Goal: Information Seeking & Learning: Learn about a topic

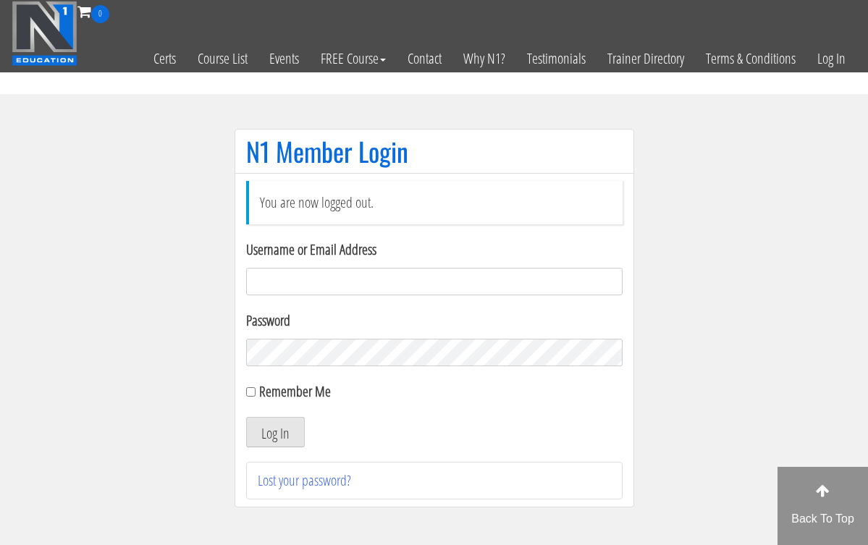
type input "[EMAIL_ADDRESS][DOMAIN_NAME]"
click at [274, 432] on button "Log In" at bounding box center [275, 432] width 59 height 30
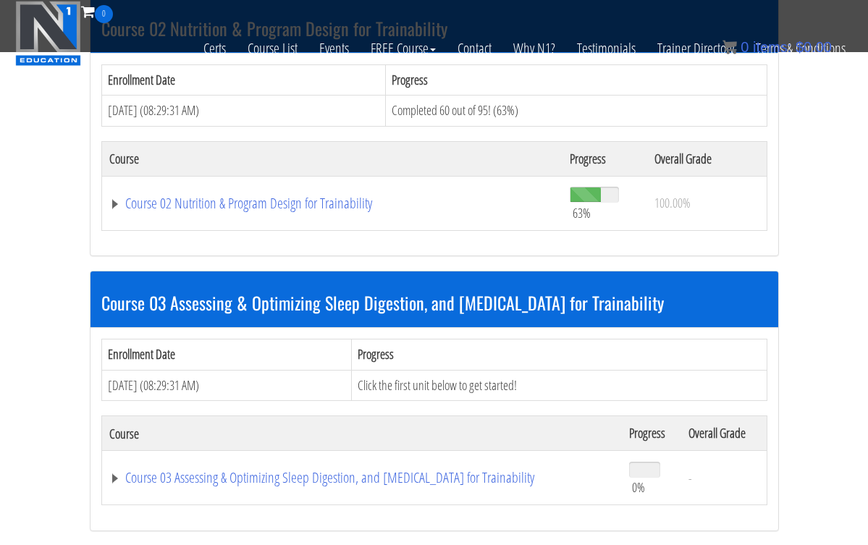
scroll to position [744, 0]
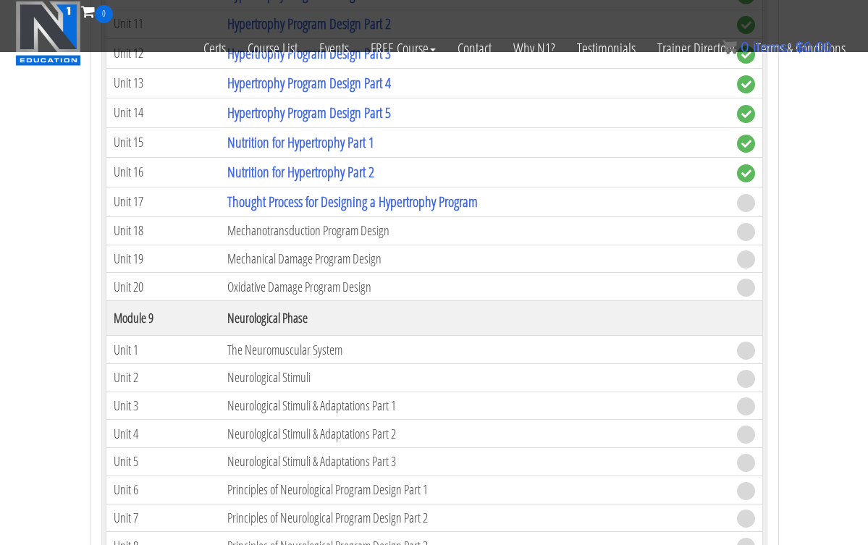
scroll to position [2850, 0]
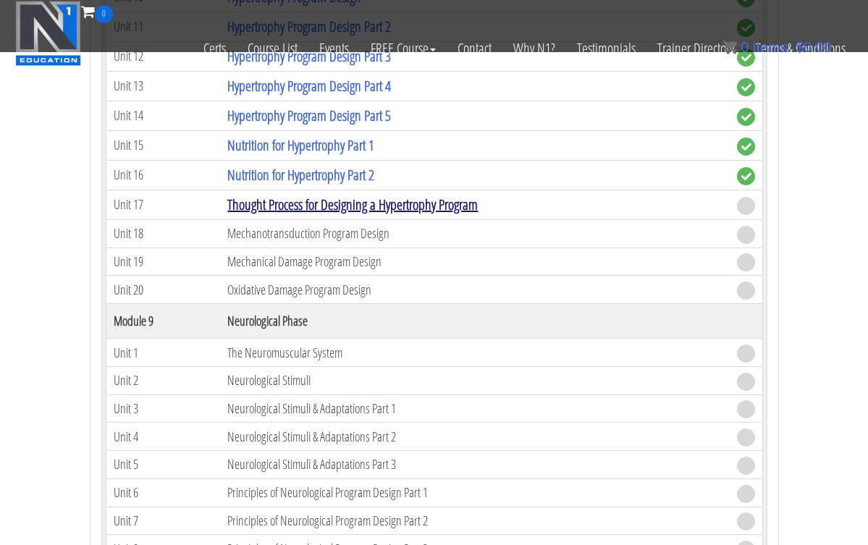
click at [343, 205] on link "Thought Process for Designing a Hypertrophy Program" at bounding box center [352, 205] width 250 height 20
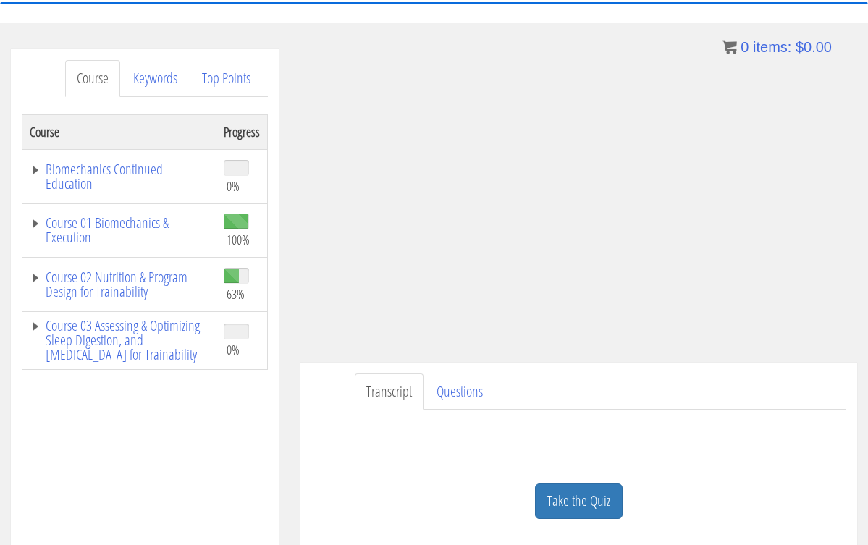
scroll to position [137, 0]
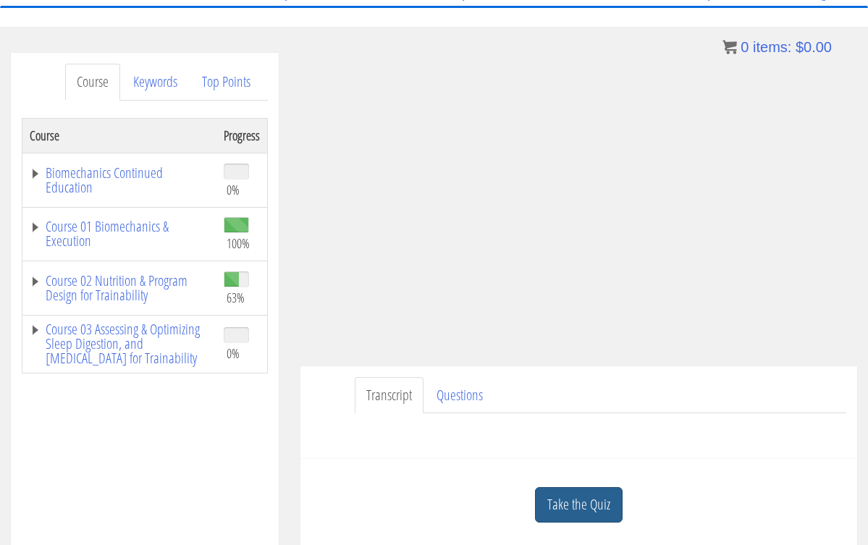
click at [572, 504] on link "Take the Quiz" at bounding box center [579, 504] width 88 height 35
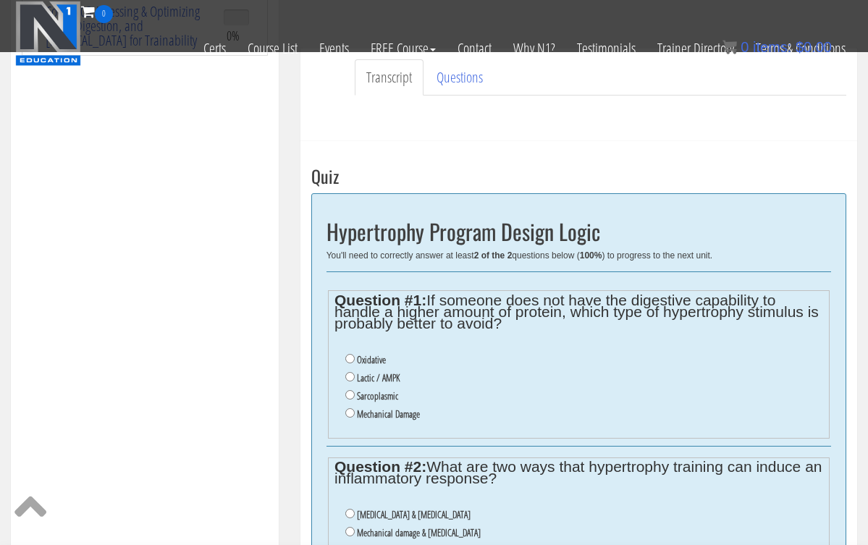
scroll to position [370, 0]
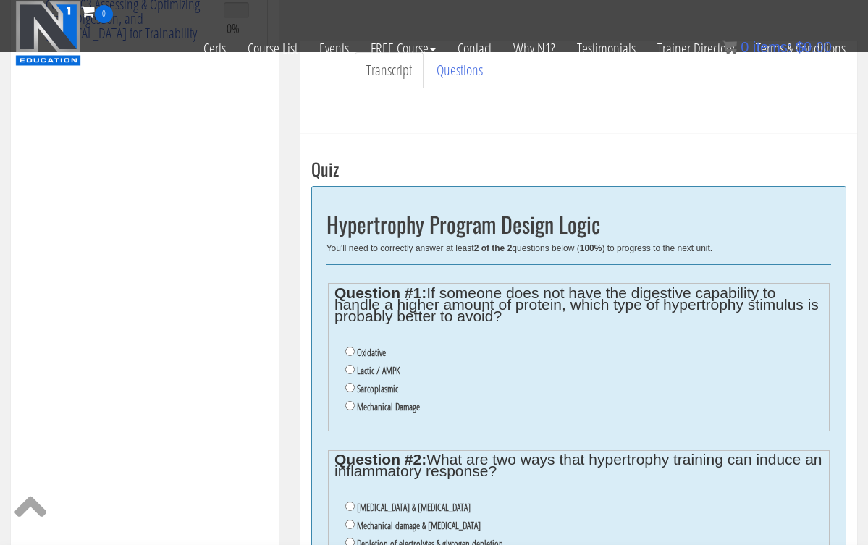
click at [347, 401] on input "Mechanical Damage" at bounding box center [349, 405] width 9 height 9
radio input "true"
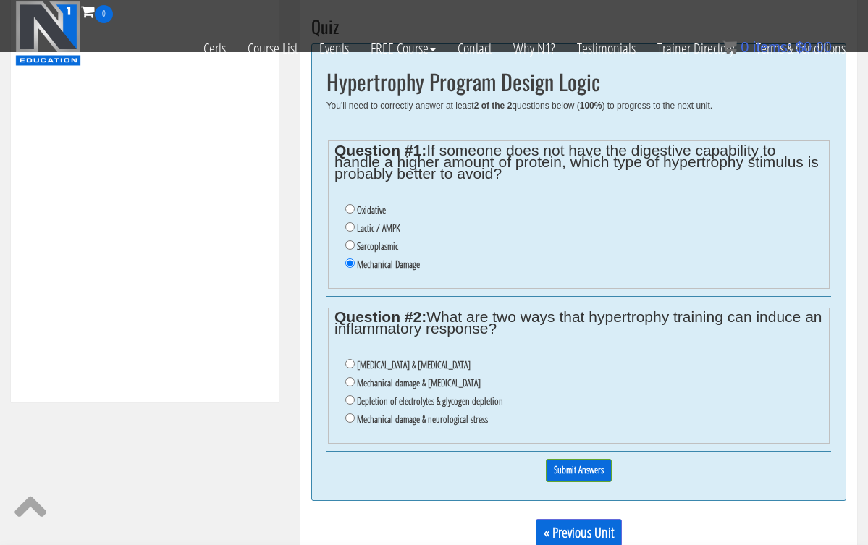
scroll to position [521, 0]
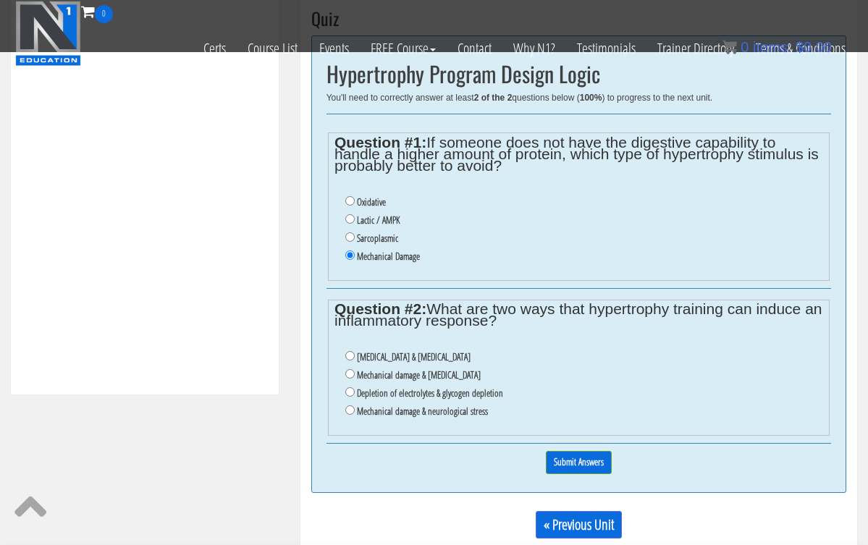
click at [349, 369] on input "Mechanical damage & oxidative stress" at bounding box center [349, 373] width 9 height 9
radio input "true"
click at [349, 369] on input "Mechanical damage & oxidative stress" at bounding box center [349, 373] width 9 height 9
click at [572, 451] on input "Submit Answers" at bounding box center [579, 462] width 66 height 22
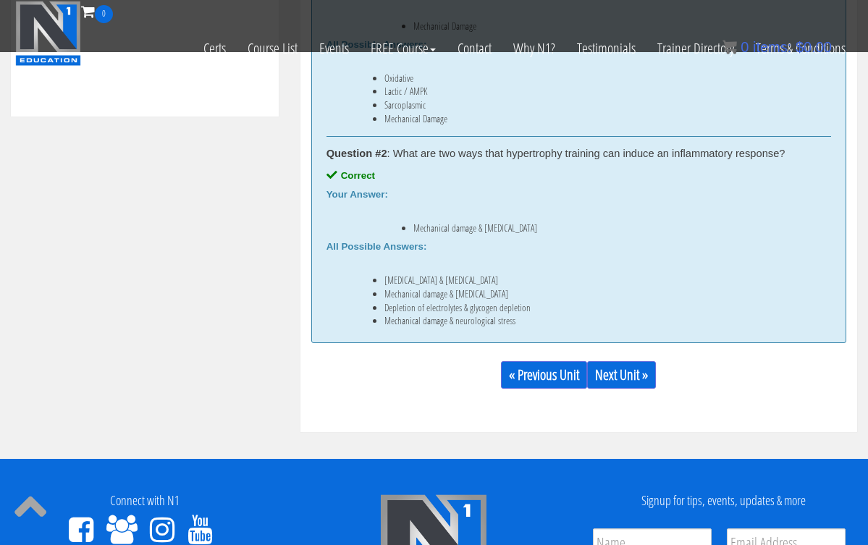
scroll to position [802, 0]
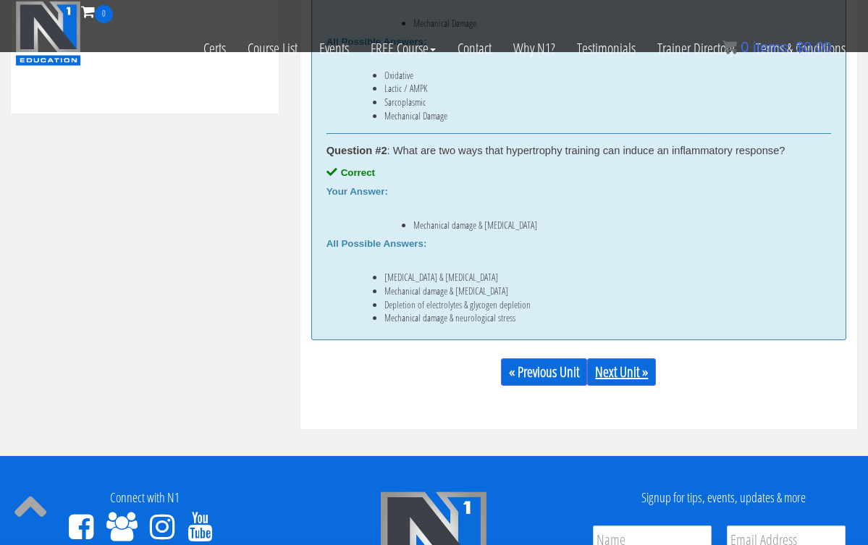
click at [627, 372] on link "Next Unit »" at bounding box center [621, 371] width 69 height 27
